Goal: Transaction & Acquisition: Book appointment/travel/reservation

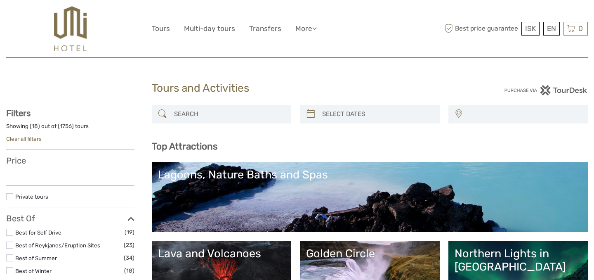
select select
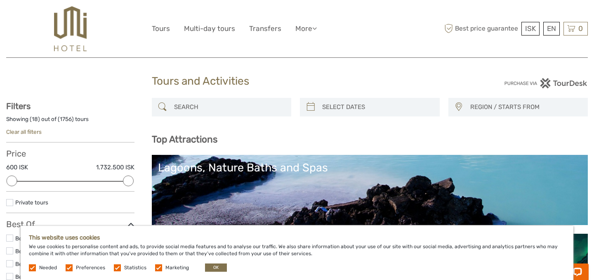
scroll to position [7, 0]
click at [529, 139] on h3 "Top Attractions" at bounding box center [370, 138] width 437 height 11
click at [206, 268] on button "OK" at bounding box center [216, 267] width 22 height 8
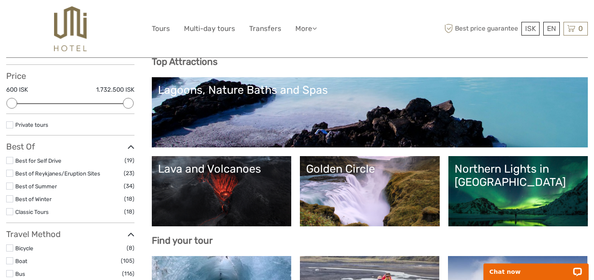
scroll to position [130, 0]
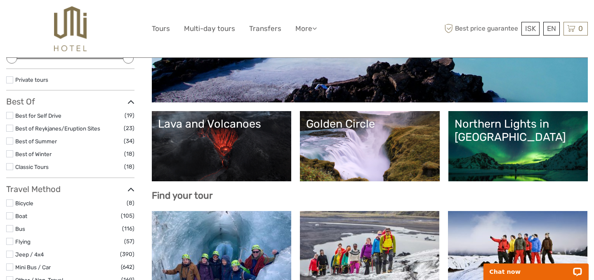
click at [368, 156] on link "Golden Circle" at bounding box center [369, 146] width 127 height 58
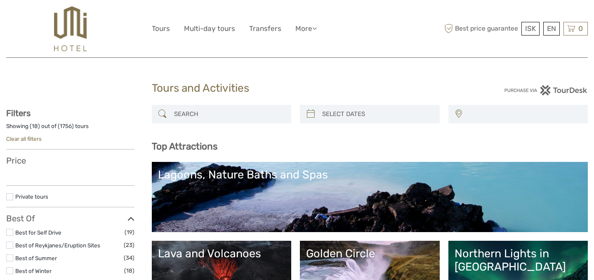
select select
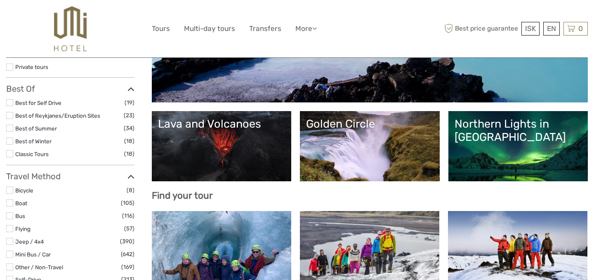
select select
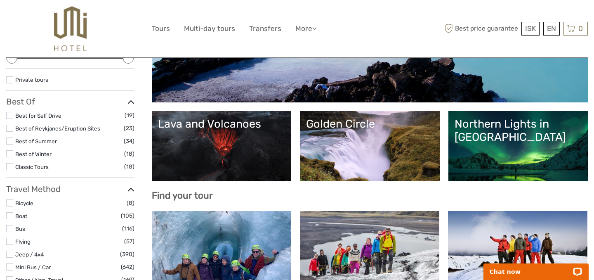
scroll to position [0, 0]
